Goal: Check status: Check status

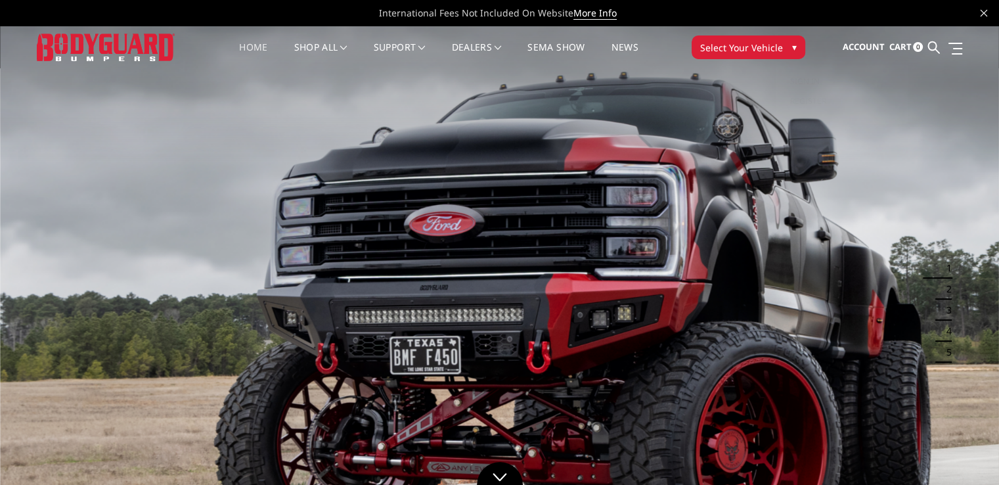
click at [872, 45] on span "Account" at bounding box center [863, 47] width 42 height 12
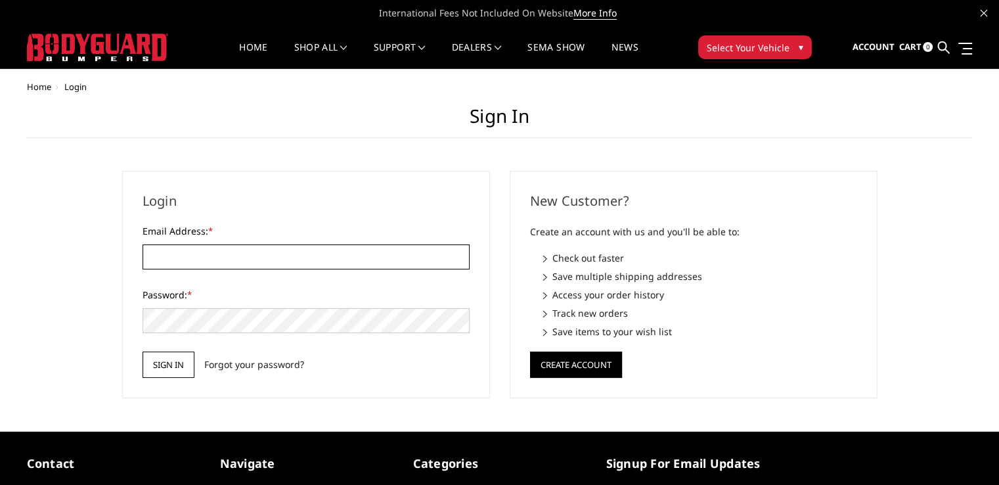
type input "[EMAIL_ADDRESS][DOMAIN_NAME]"
click at [166, 364] on input "Sign in" at bounding box center [169, 364] width 52 height 26
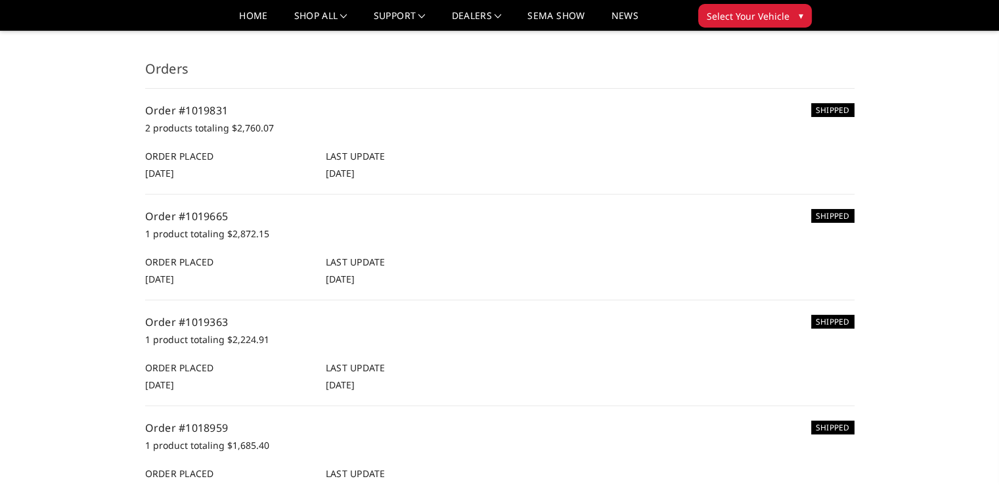
scroll to position [66, 0]
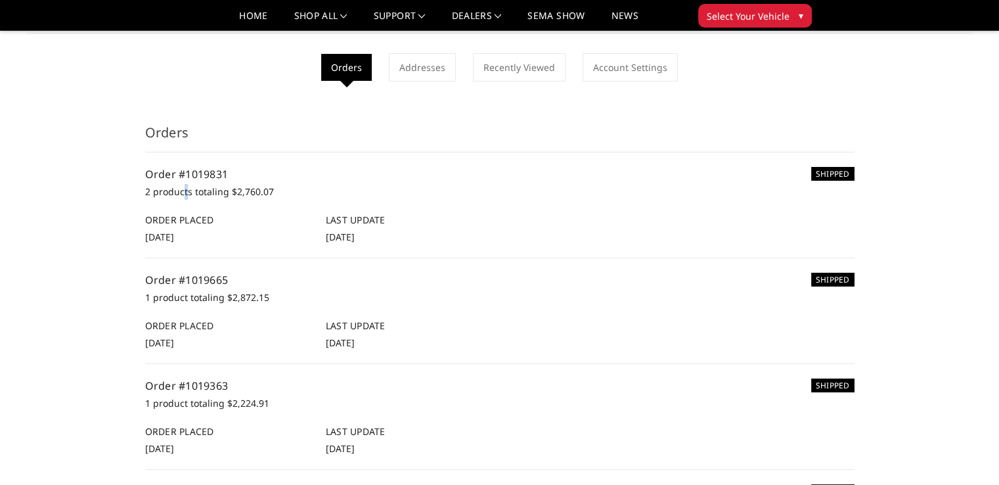
click at [183, 196] on p "2 products totaling $2,760.07" at bounding box center [499, 192] width 709 height 16
click at [189, 221] on h6 "Order Placed" at bounding box center [228, 220] width 167 height 14
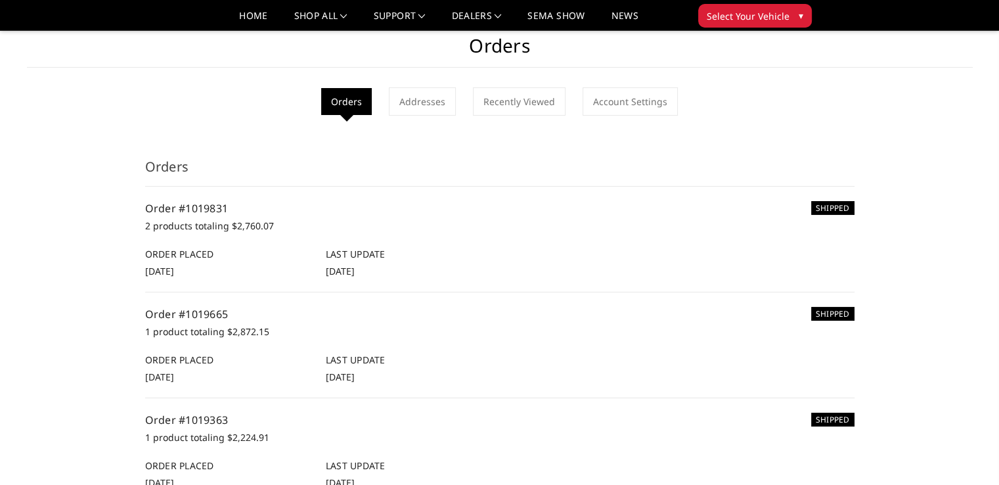
scroll to position [0, 0]
